Goal: Find specific page/section: Find specific page/section

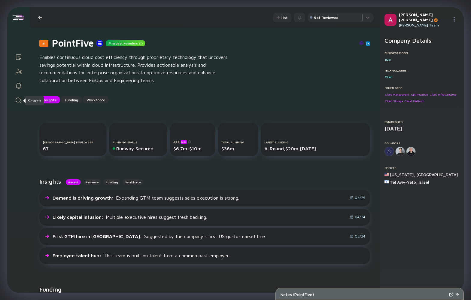
click at [20, 102] on icon "Search" at bounding box center [19, 100] width 6 height 6
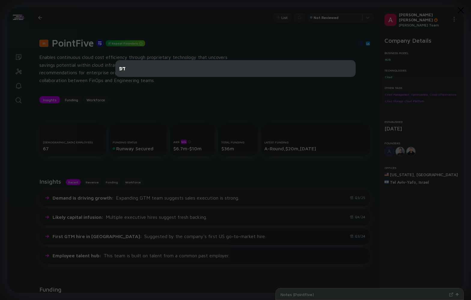
type input "ד"
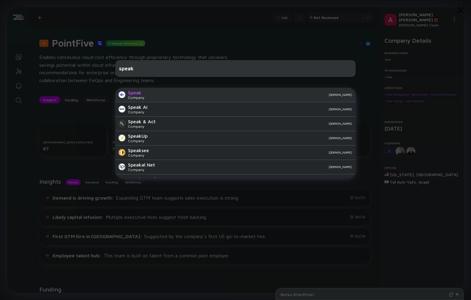
type input "speak"
click at [156, 100] on div "Speak Company speak.com" at bounding box center [235, 95] width 240 height 14
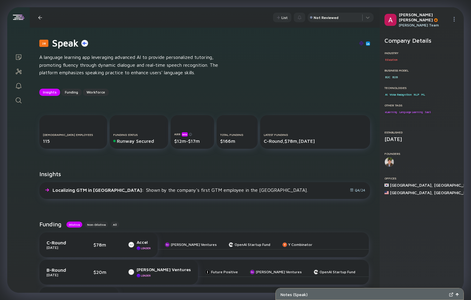
click at [361, 44] on img at bounding box center [361, 43] width 4 height 4
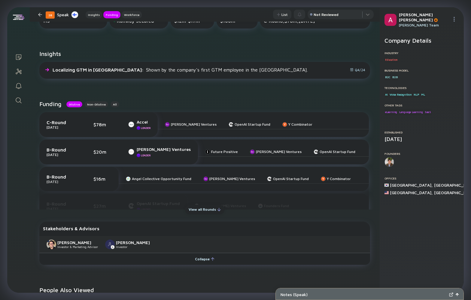
scroll to position [123, 0]
